Goal: Task Accomplishment & Management: Use online tool/utility

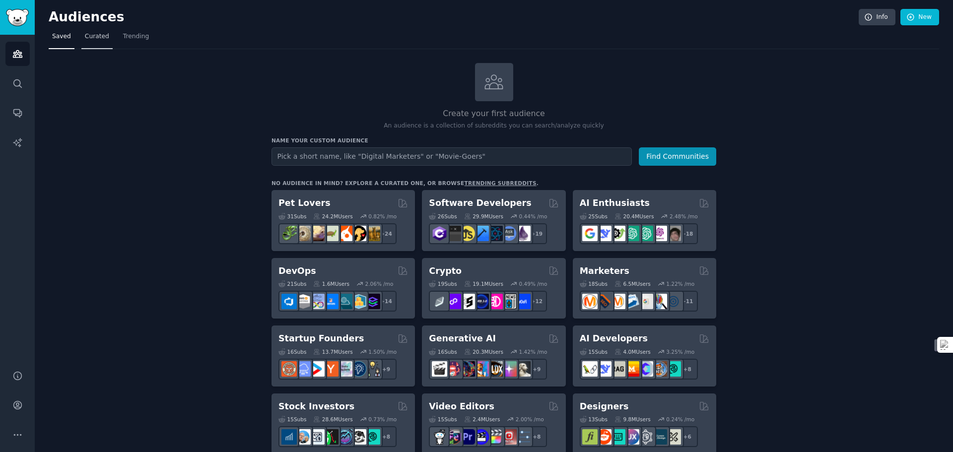
click at [98, 35] on span "Curated" at bounding box center [97, 36] width 24 height 9
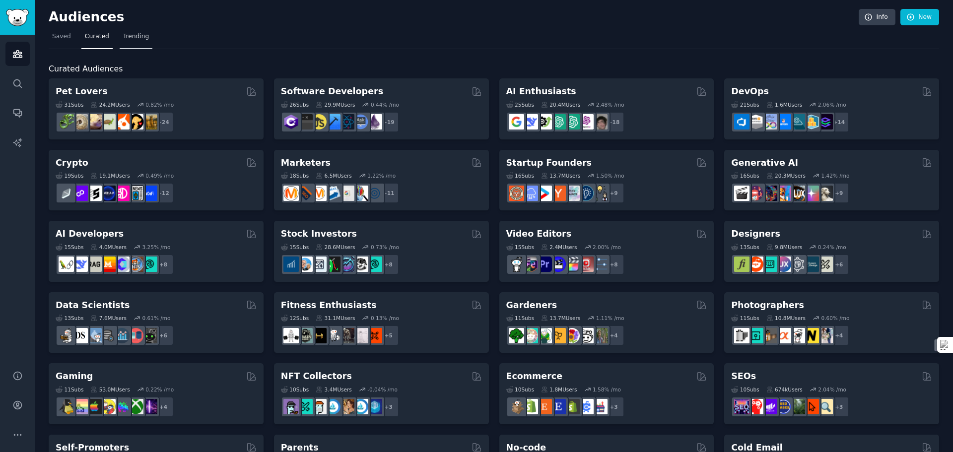
click at [125, 40] on span "Trending" at bounding box center [136, 36] width 26 height 9
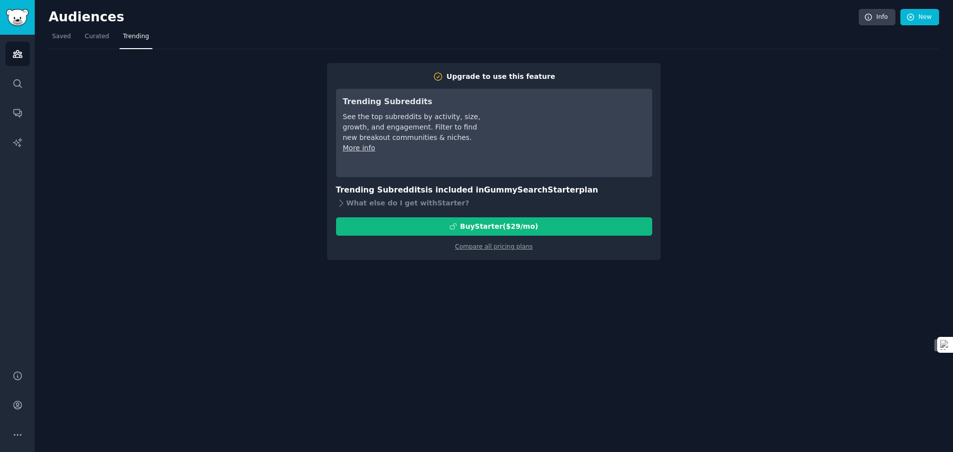
click at [761, 339] on div "Audiences Info New Saved Curated Trending Upgrade to use this feature Trending …" at bounding box center [494, 226] width 918 height 452
click at [745, 385] on div "Audiences Info New Saved Curated Trending Upgrade to use this feature Trending …" at bounding box center [494, 226] width 918 height 452
click at [493, 247] on link "Compare all pricing plans" at bounding box center [493, 246] width 77 height 7
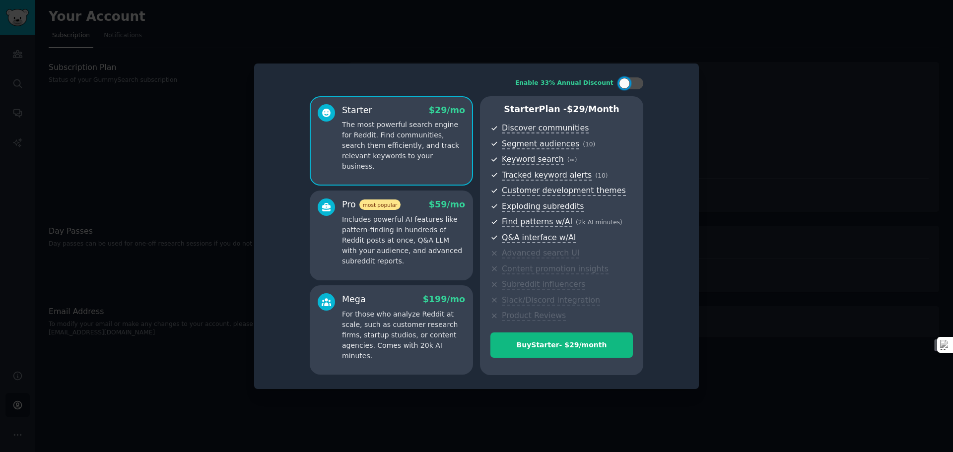
click at [799, 130] on div at bounding box center [476, 226] width 953 height 452
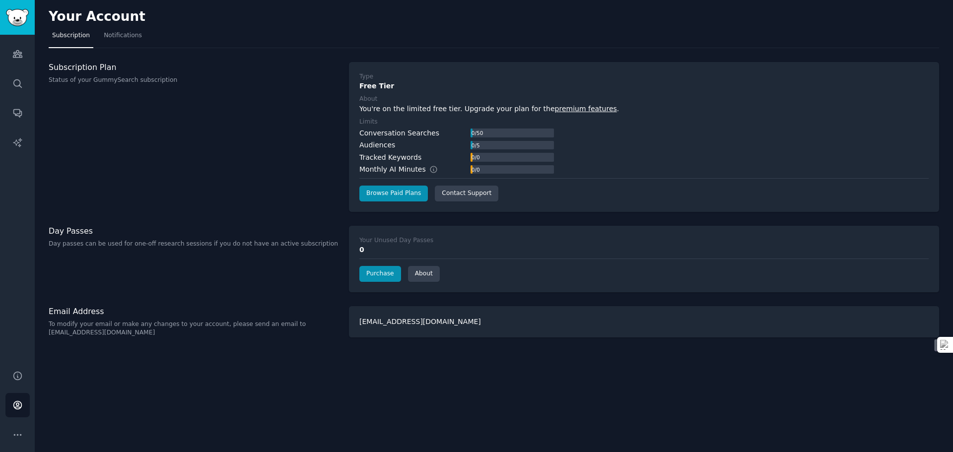
click at [799, 130] on div "Conversation Searches 0 / 50 Audiences 0 / 5 Tracked Keywords 0 / 0 Monthly AI …" at bounding box center [643, 151] width 569 height 47
click at [208, 228] on h3 "Day Passes" at bounding box center [194, 231] width 290 height 10
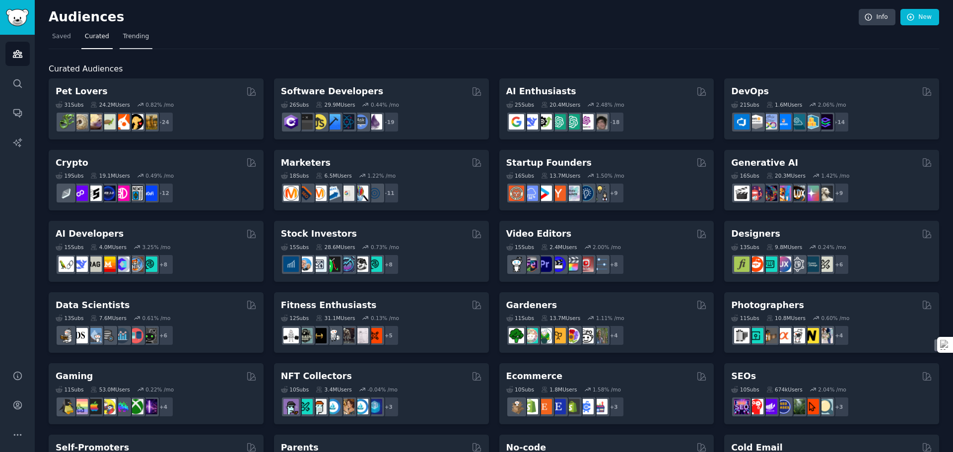
click at [133, 37] on span "Trending" at bounding box center [136, 36] width 26 height 9
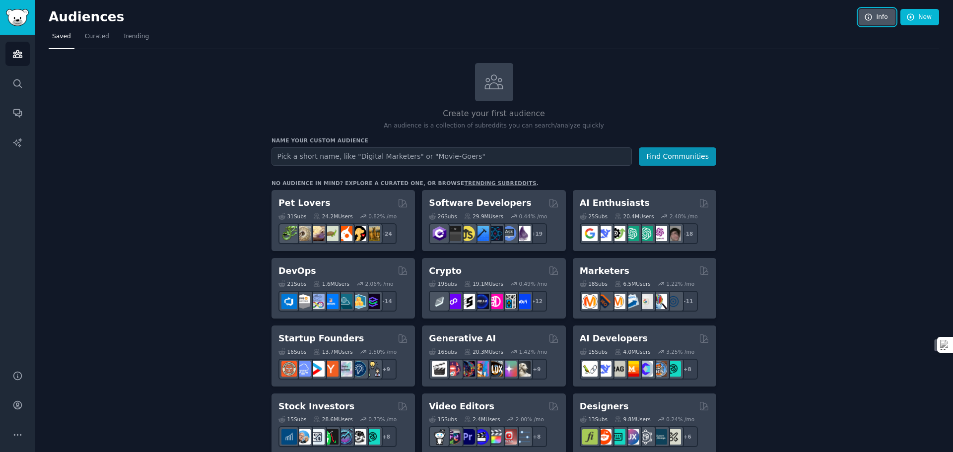
click at [878, 18] on link "Info" at bounding box center [877, 17] width 37 height 17
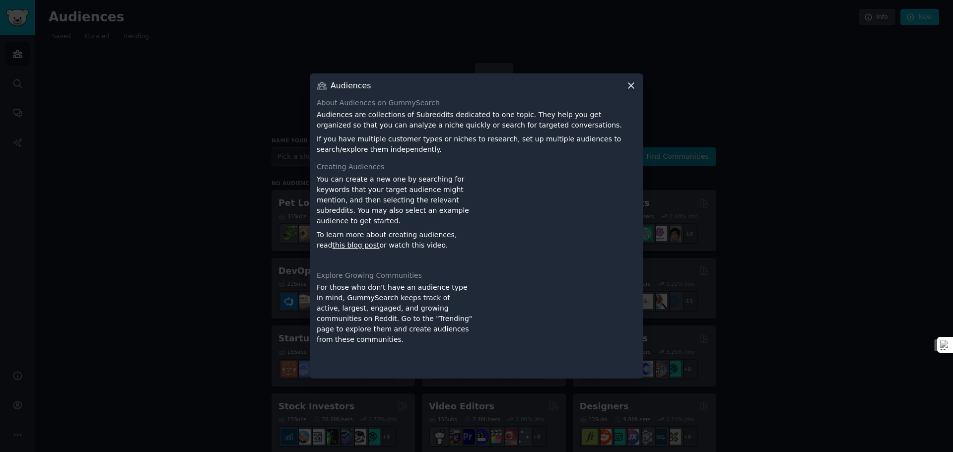
click at [632, 85] on icon at bounding box center [631, 85] width 10 height 10
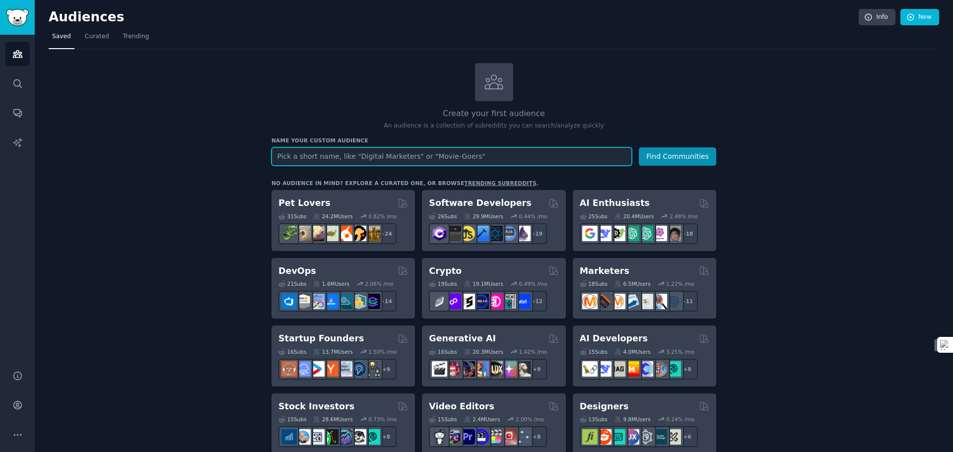
click at [471, 155] on input "text" at bounding box center [451, 156] width 360 height 18
type input "Digital Marketers"
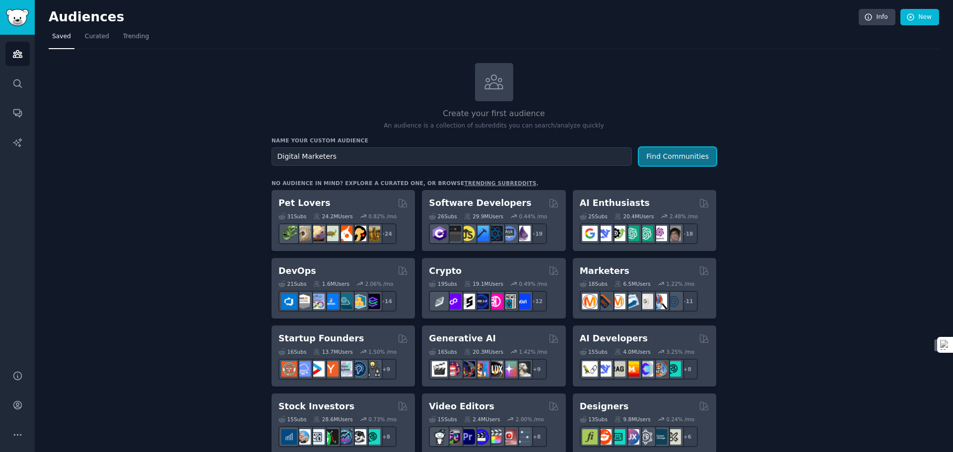
click at [677, 155] on button "Find Communities" at bounding box center [677, 156] width 77 height 18
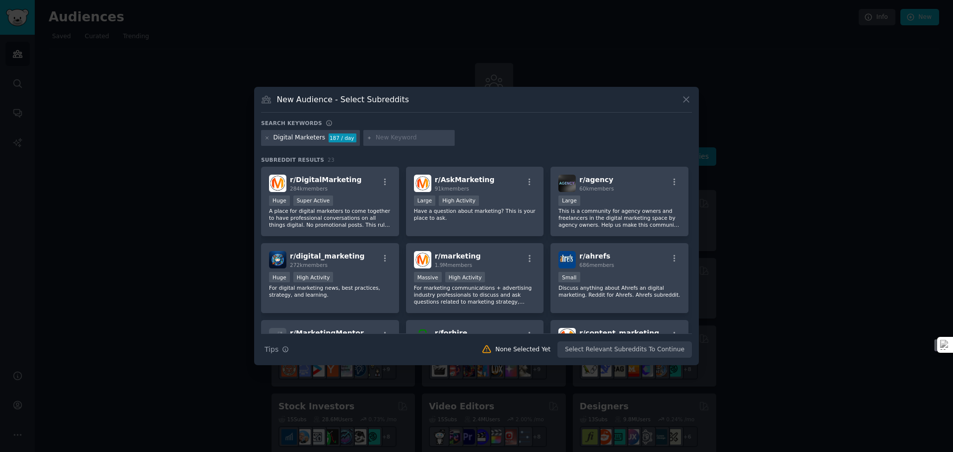
click at [684, 100] on icon at bounding box center [686, 99] width 10 height 10
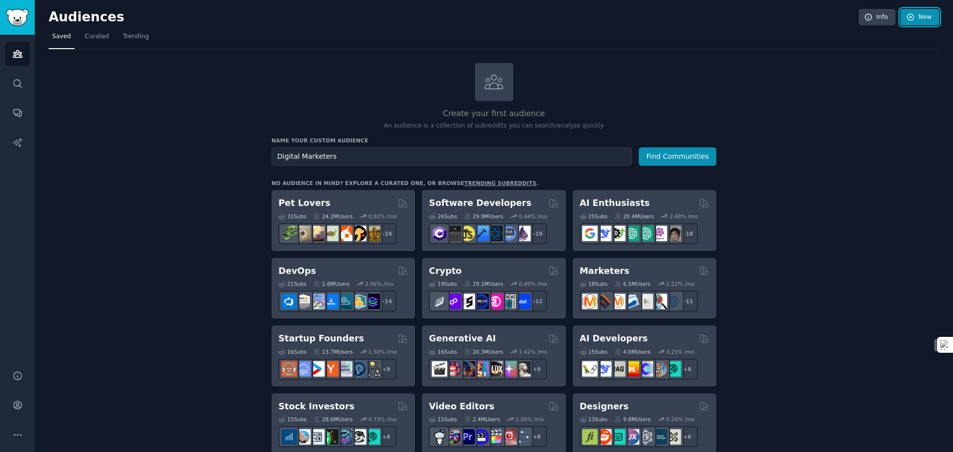
click at [922, 17] on link "New" at bounding box center [919, 17] width 39 height 17
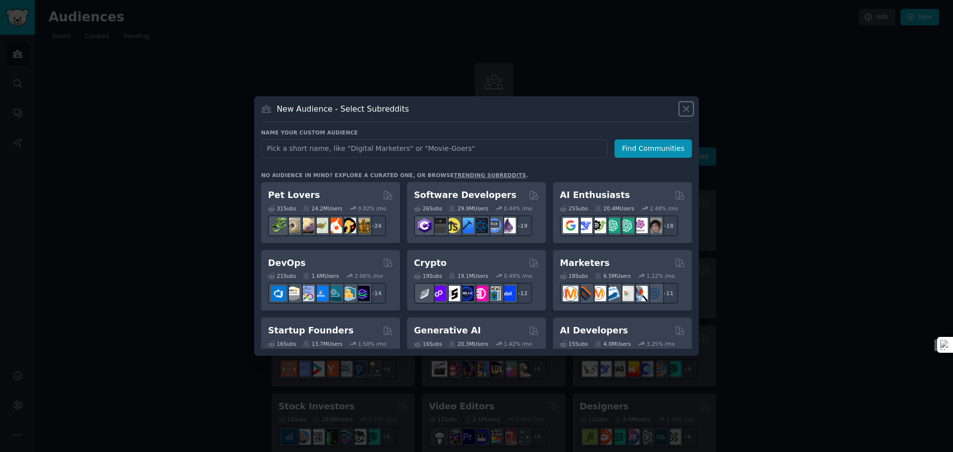
click at [682, 107] on icon at bounding box center [686, 109] width 10 height 10
click at [685, 110] on h2 "Create your first audience" at bounding box center [493, 114] width 445 height 12
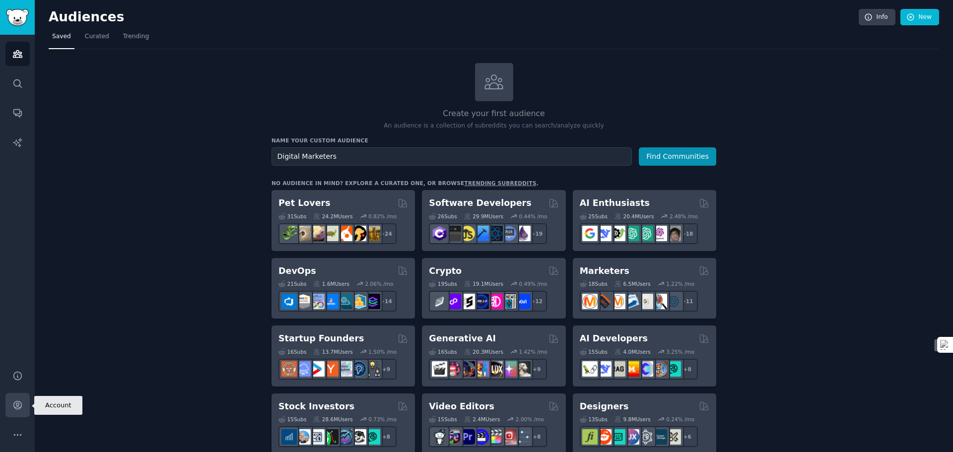
click at [22, 405] on icon "Sidebar" at bounding box center [17, 405] width 10 height 10
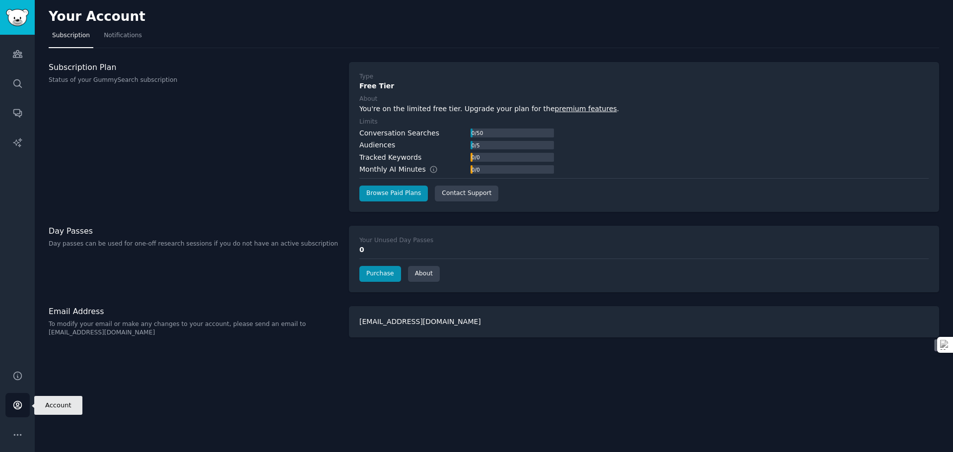
click at [15, 405] on icon "Sidebar" at bounding box center [17, 405] width 10 height 10
click at [17, 435] on icon "Sidebar" at bounding box center [17, 434] width 7 height 1
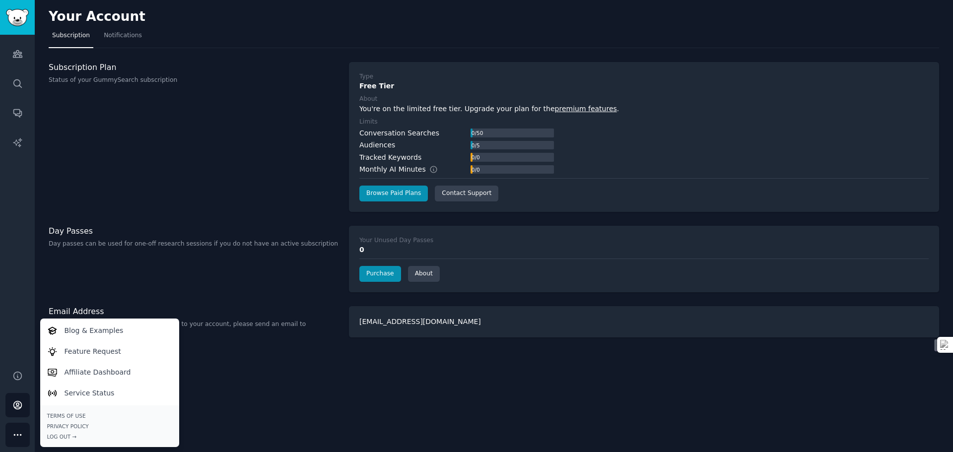
click at [17, 435] on icon "Sidebar" at bounding box center [17, 434] width 7 height 1
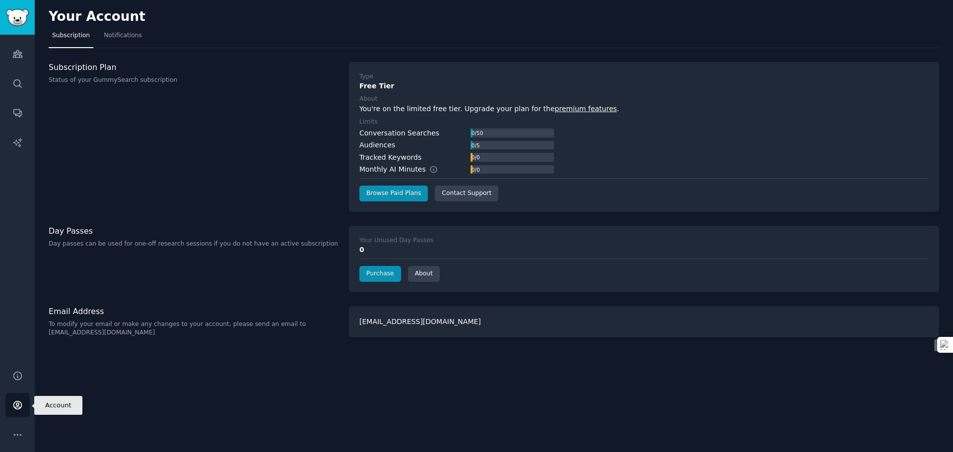
click at [17, 402] on icon "Sidebar" at bounding box center [17, 405] width 10 height 10
click at [21, 53] on icon "Sidebar" at bounding box center [17, 54] width 9 height 7
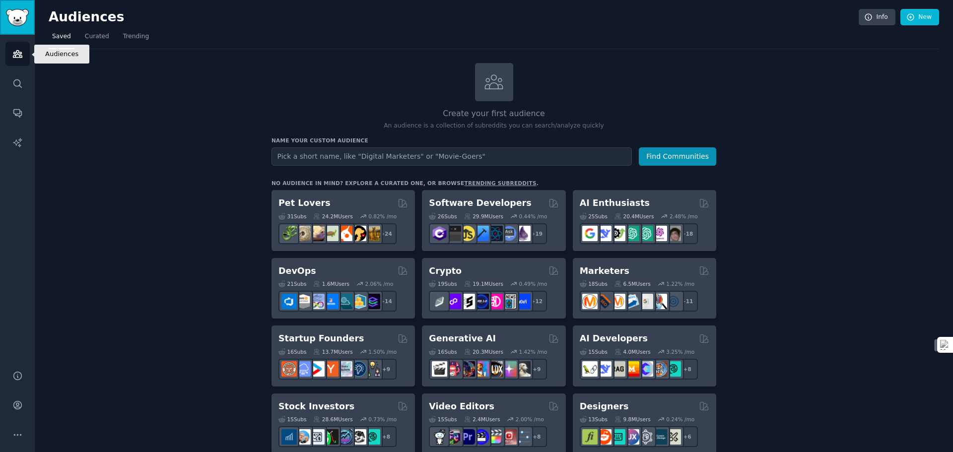
click at [20, 13] on img "Sidebar" at bounding box center [17, 17] width 23 height 17
click at [483, 78] on icon at bounding box center [493, 81] width 21 height 21
